Goal: Information Seeking & Learning: Learn about a topic

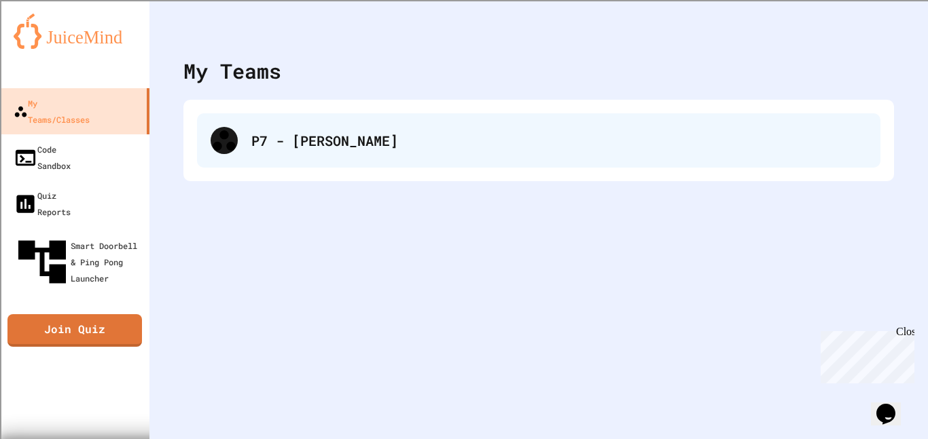
click at [855, 120] on div "P7 - [PERSON_NAME]" at bounding box center [538, 140] width 683 height 54
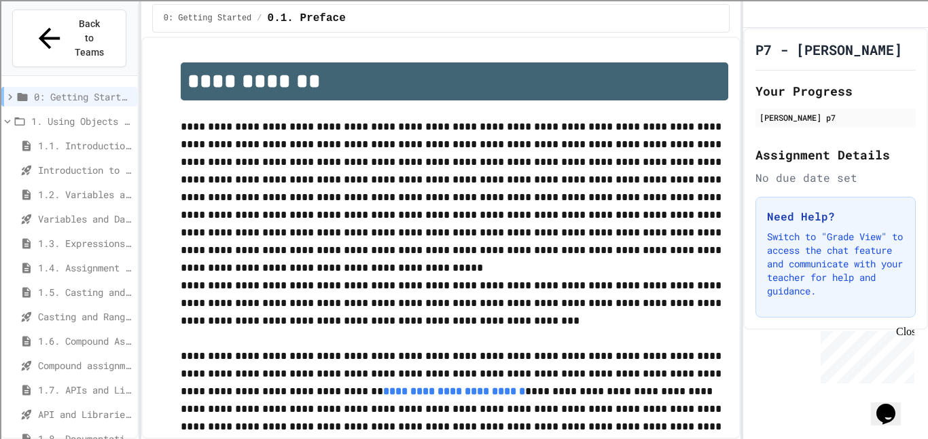
click at [71, 383] on span "1.7. APIs and Libraries" at bounding box center [85, 390] width 94 height 14
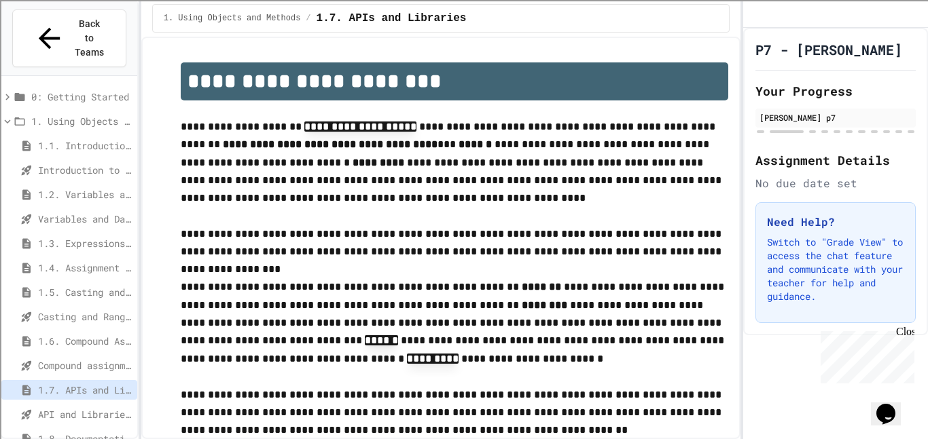
scroll to position [35, 0]
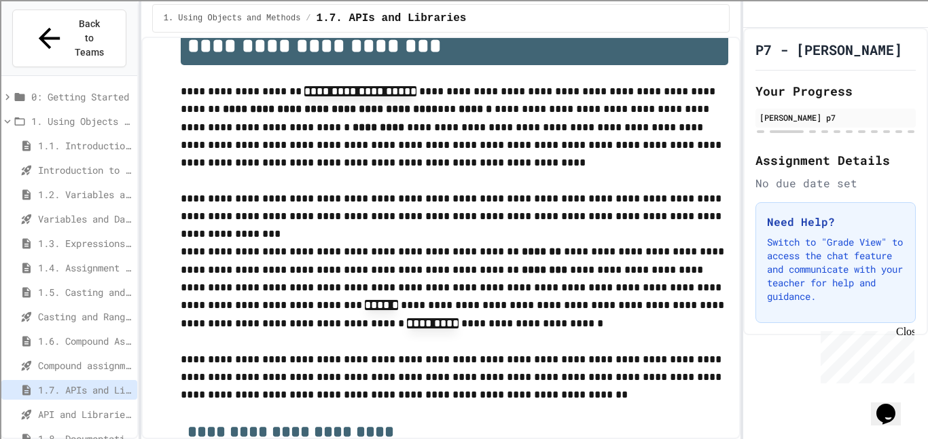
click at [77, 334] on span "1.6. Compound Assignment Operators" at bounding box center [85, 341] width 94 height 14
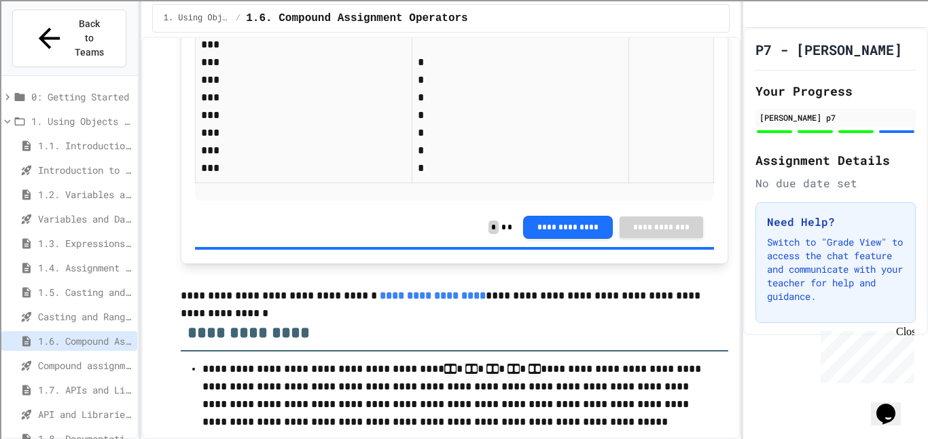
scroll to position [3412, 0]
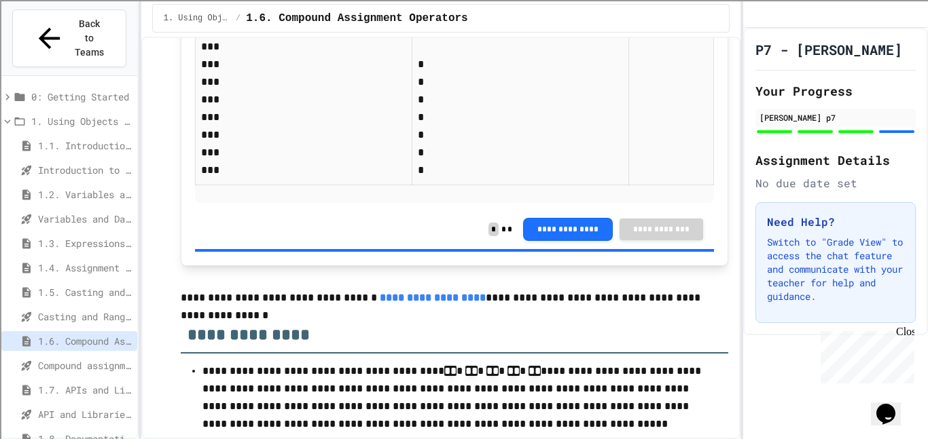
click at [439, 148] on p "* * * * * * *" at bounding box center [499, 108] width 162 height 141
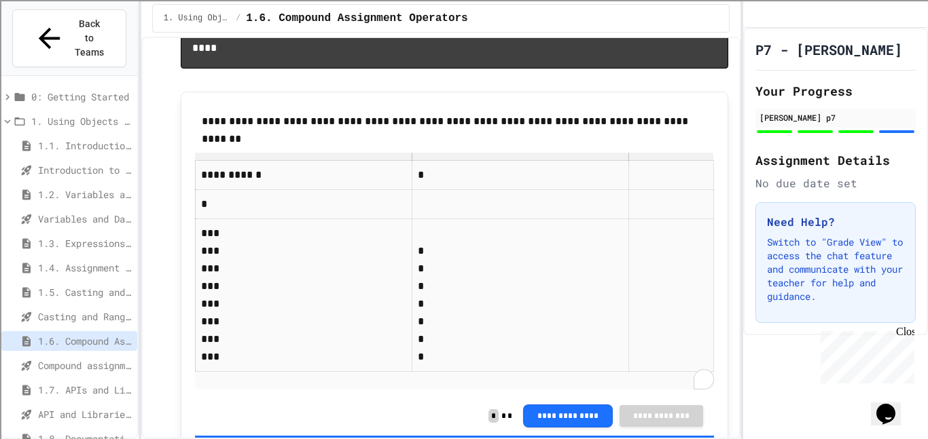
scroll to position [3352, 0]
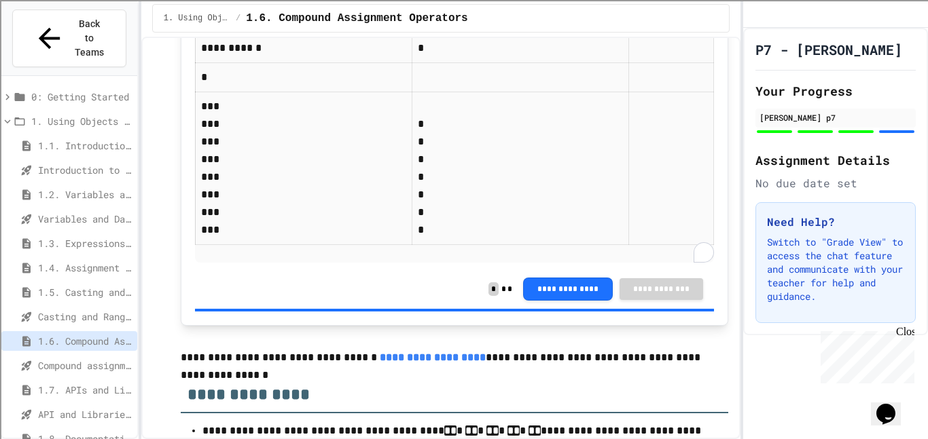
click at [418, 239] on p "* * * * * * *" at bounding box center [499, 168] width 162 height 141
click at [47, 356] on div "Compound assignment operators - Quiz" at bounding box center [69, 366] width 136 height 20
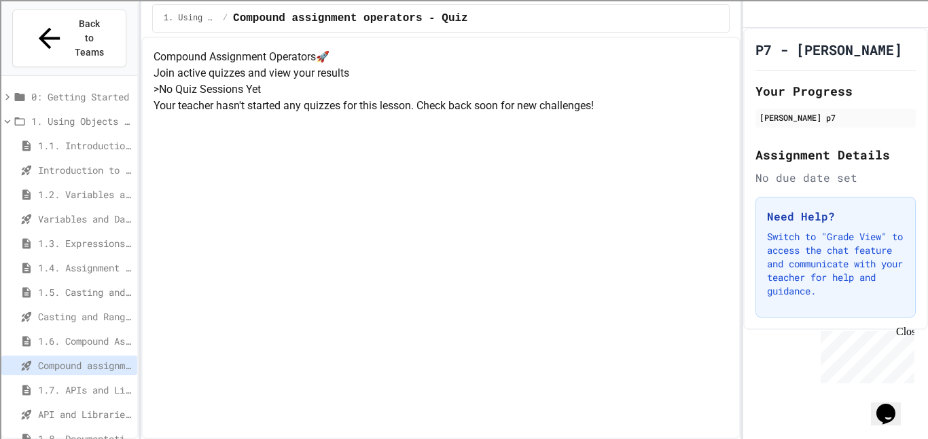
click at [45, 380] on div "1.7. APIs and Libraries" at bounding box center [69, 390] width 136 height 20
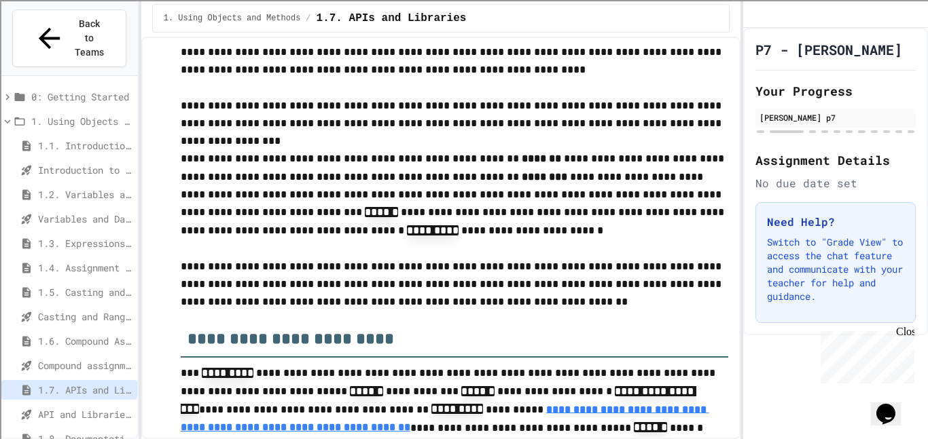
scroll to position [127, 0]
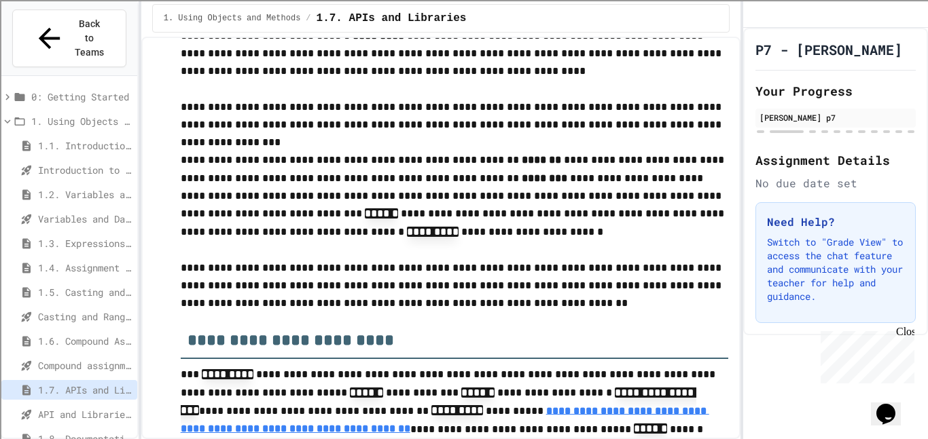
click at [328, 292] on p "**********" at bounding box center [455, 285] width 548 height 53
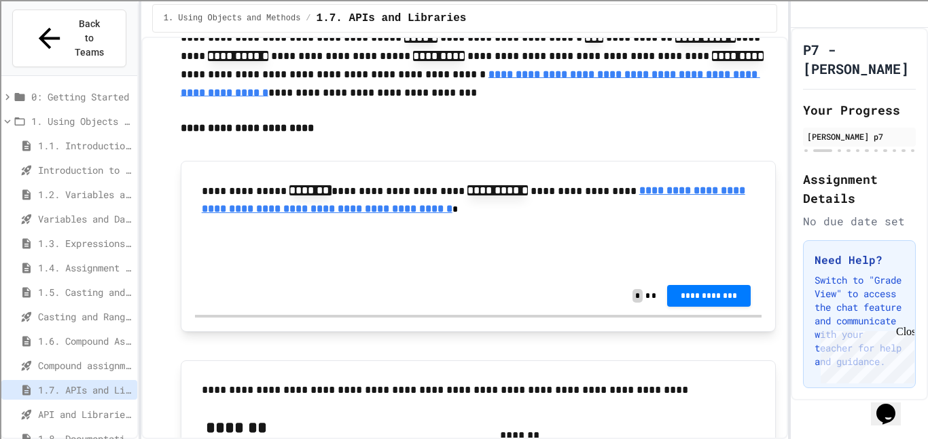
scroll to position [533, 0]
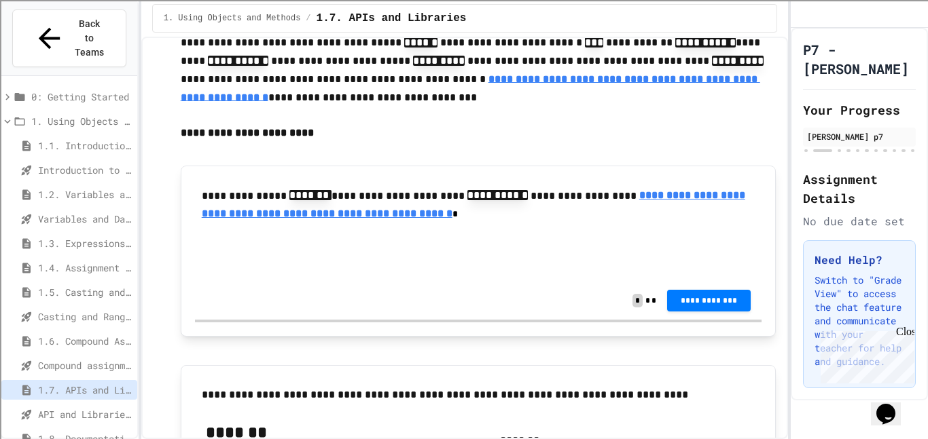
click at [271, 263] on input "text" at bounding box center [260, 257] width 109 height 18
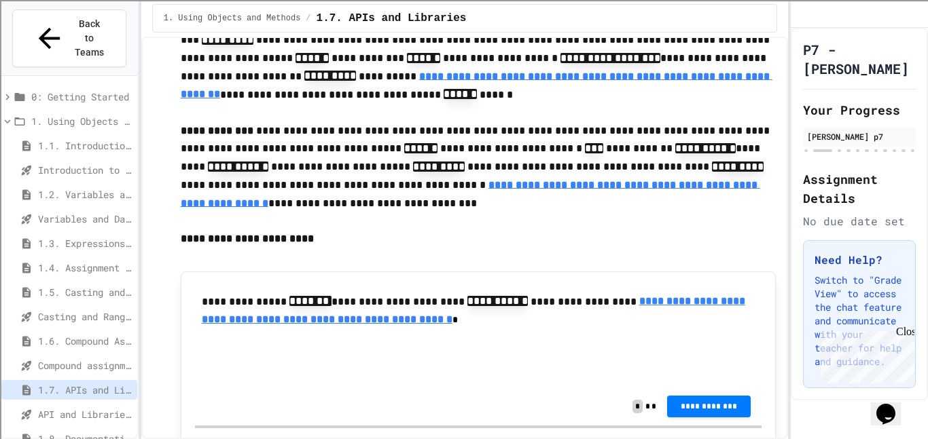
scroll to position [426, 0]
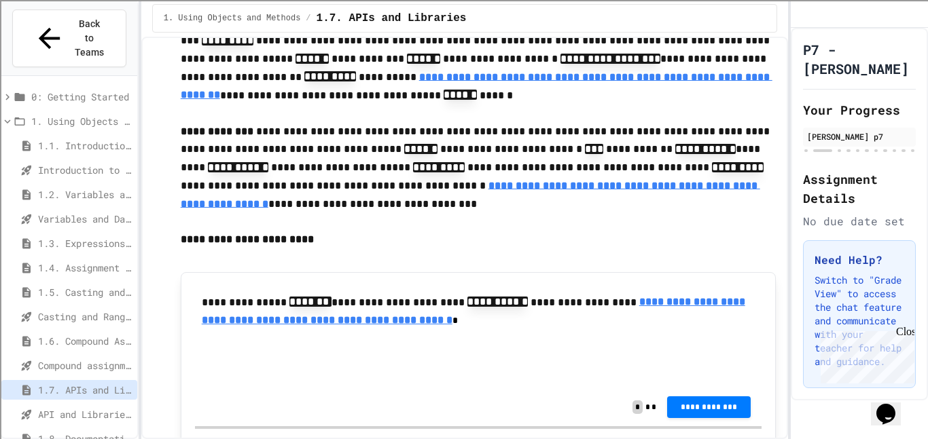
click at [380, 183] on u "**********" at bounding box center [470, 194] width 579 height 29
